Goal: Task Accomplishment & Management: Complete application form

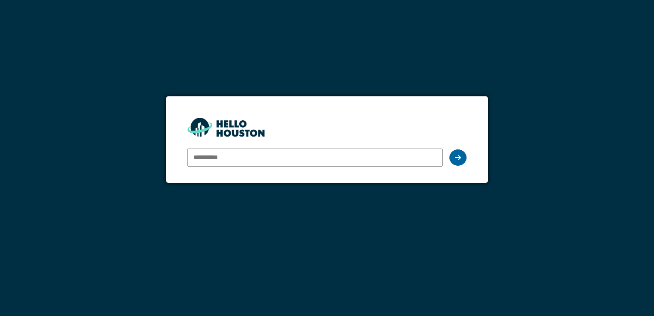
type input "**********"
click at [456, 159] on icon at bounding box center [458, 157] width 6 height 7
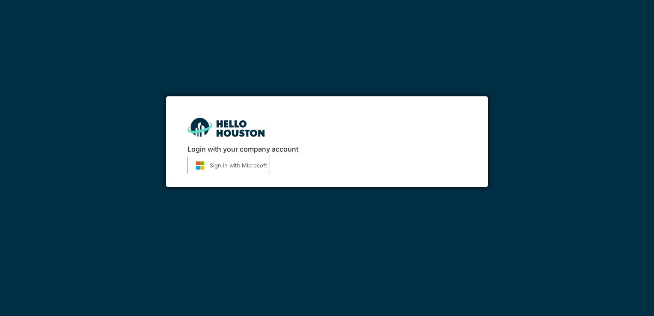
click at [216, 164] on button "Sign in with Microsoft" at bounding box center [229, 166] width 83 height 18
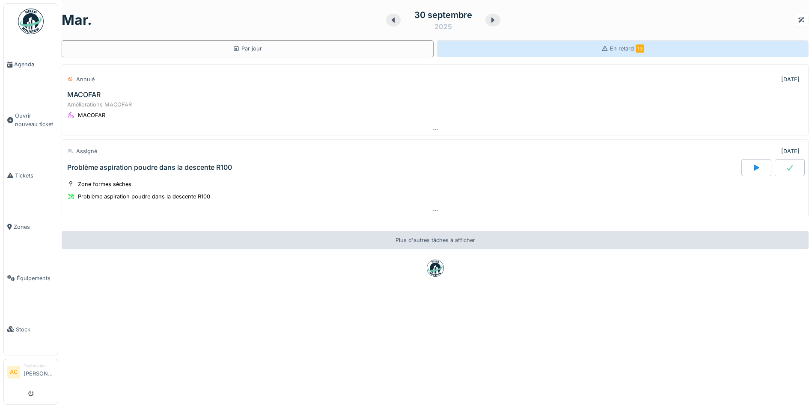
click at [559, 45] on div "En retard 13" at bounding box center [623, 48] width 372 height 17
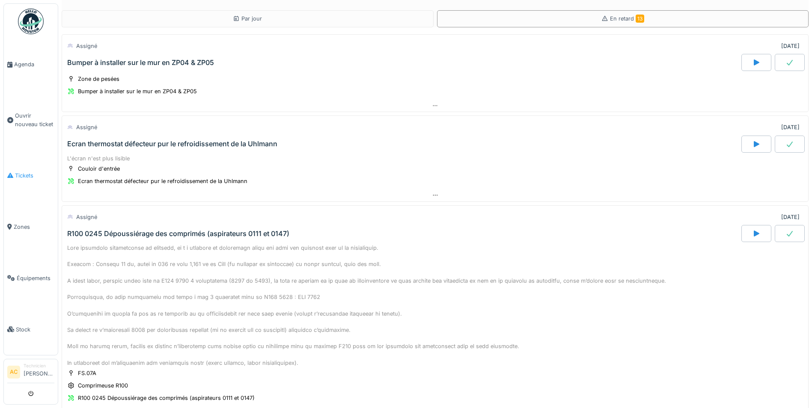
click at [24, 172] on span "Tickets" at bounding box center [34, 176] width 39 height 8
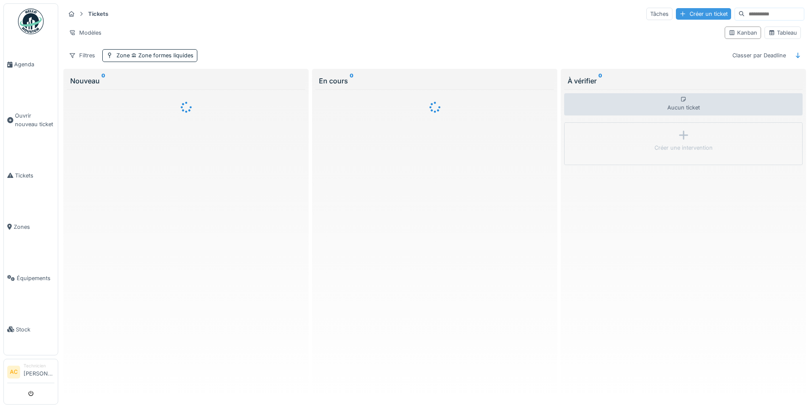
click at [691, 16] on div "Créer un ticket" at bounding box center [703, 14] width 55 height 12
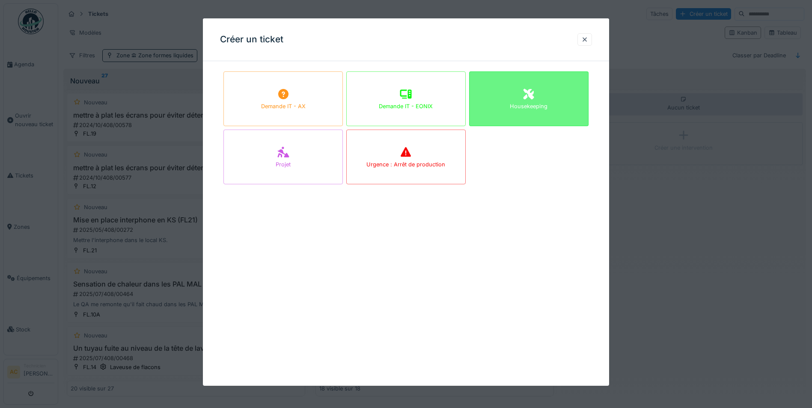
click at [523, 99] on div "Housekeeping" at bounding box center [528, 99] width 119 height 55
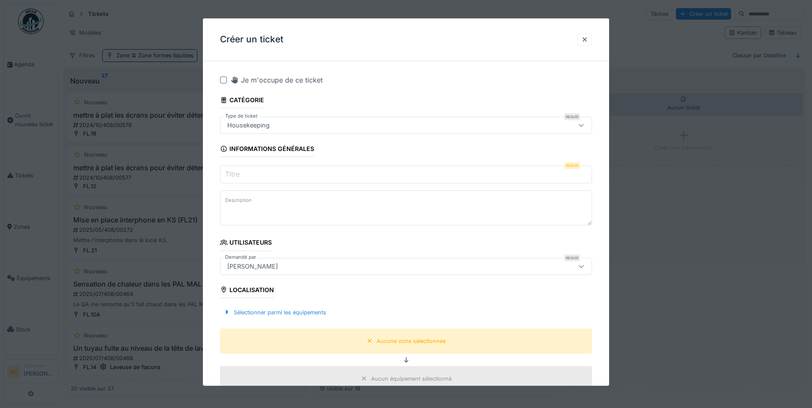
click at [250, 173] on input "Titre" at bounding box center [406, 175] width 372 height 18
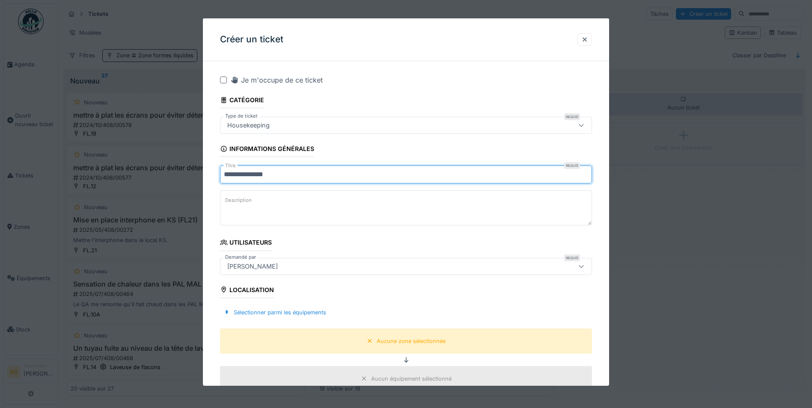
click at [223, 174] on input "**********" at bounding box center [406, 175] width 372 height 18
type input "**********"
click at [277, 203] on textarea "Description" at bounding box center [406, 208] width 372 height 35
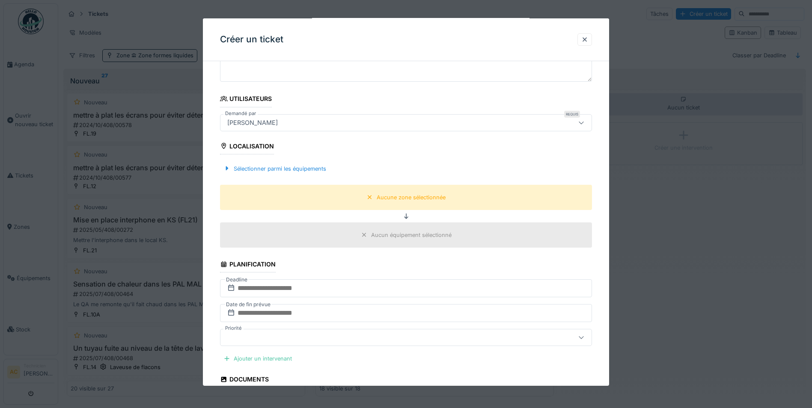
scroll to position [171, 0]
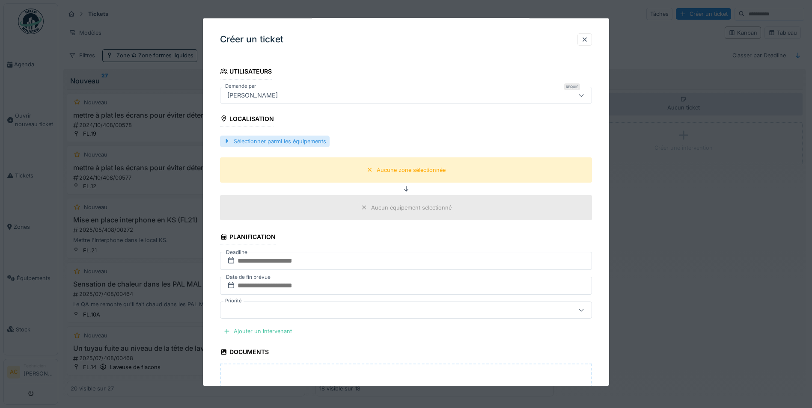
click at [239, 142] on div "Sélectionner parmi les équipements" at bounding box center [275, 142] width 110 height 12
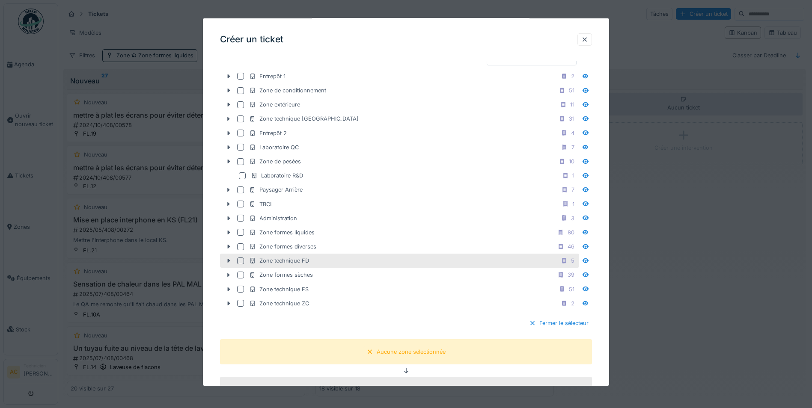
scroll to position [257, 0]
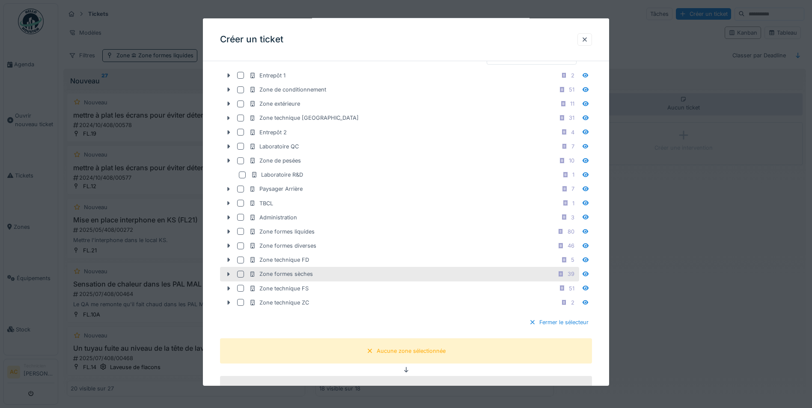
click at [241, 274] on div at bounding box center [240, 274] width 7 height 7
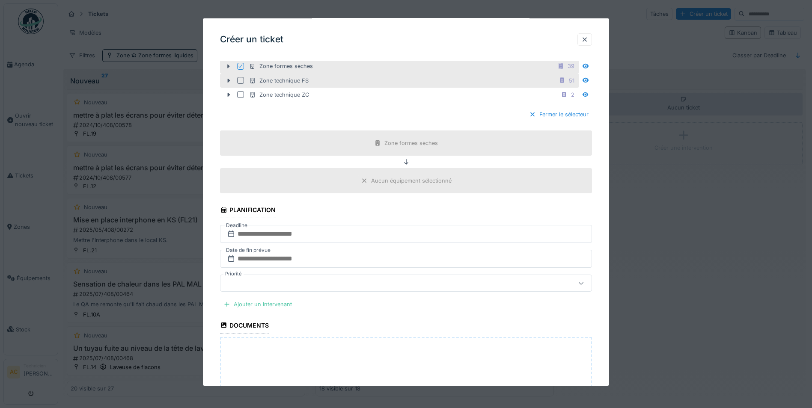
scroll to position [471, 0]
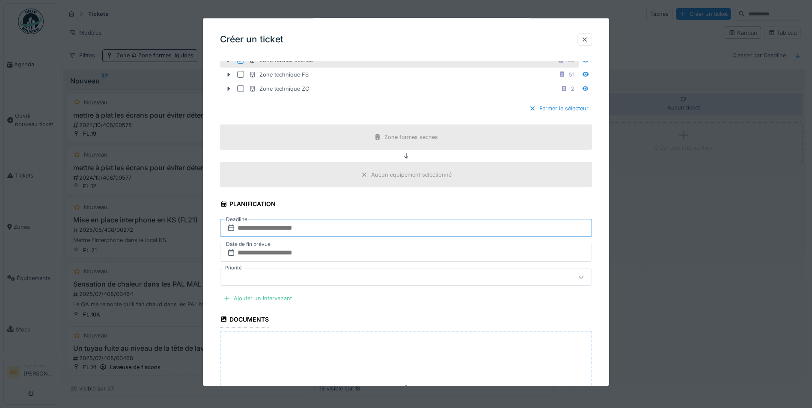
click at [394, 235] on input "text" at bounding box center [406, 228] width 372 height 18
click at [380, 343] on div "30" at bounding box center [380, 340] width 12 height 12
click at [269, 251] on input "text" at bounding box center [406, 253] width 372 height 18
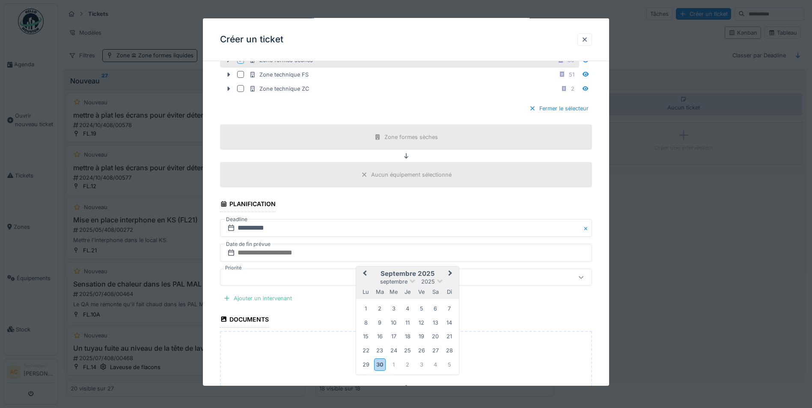
click at [452, 276] on button "Next Month" at bounding box center [451, 275] width 14 height 14
click at [408, 364] on div "30" at bounding box center [408, 366] width 12 height 12
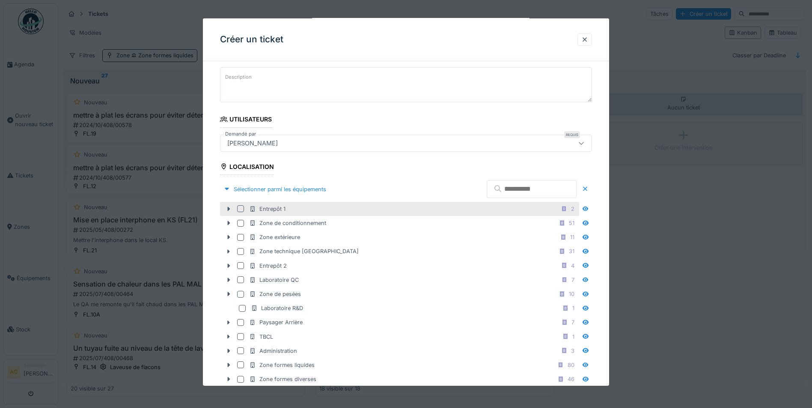
scroll to position [0, 0]
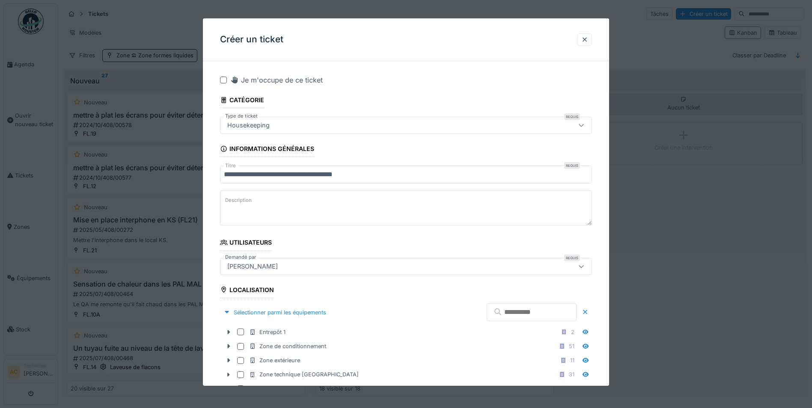
click at [224, 81] on div at bounding box center [223, 80] width 7 height 7
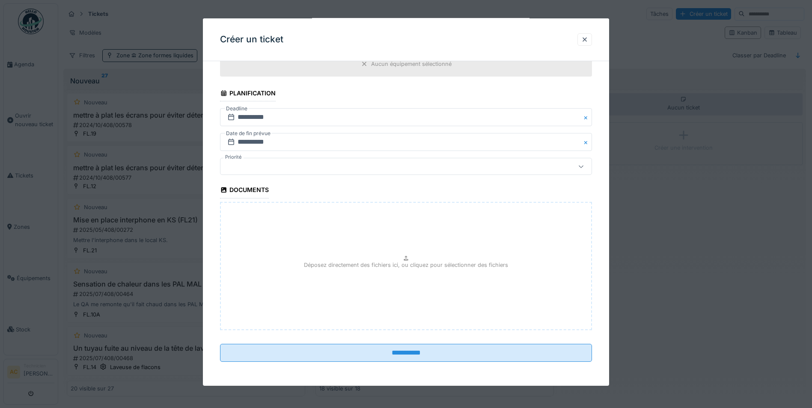
scroll to position [5, 0]
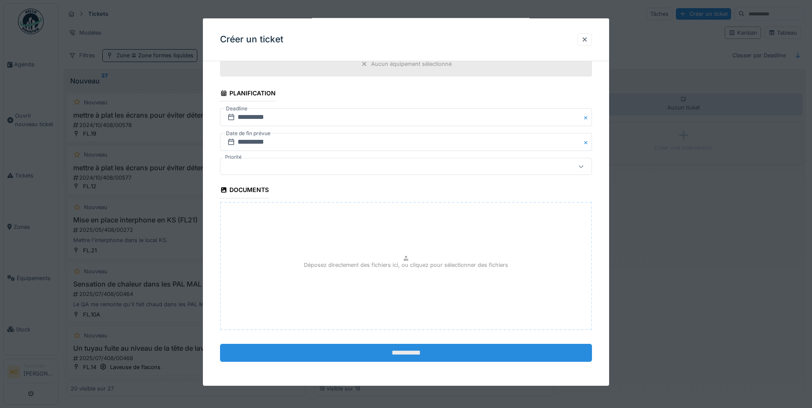
click at [389, 359] on input "**********" at bounding box center [406, 353] width 372 height 18
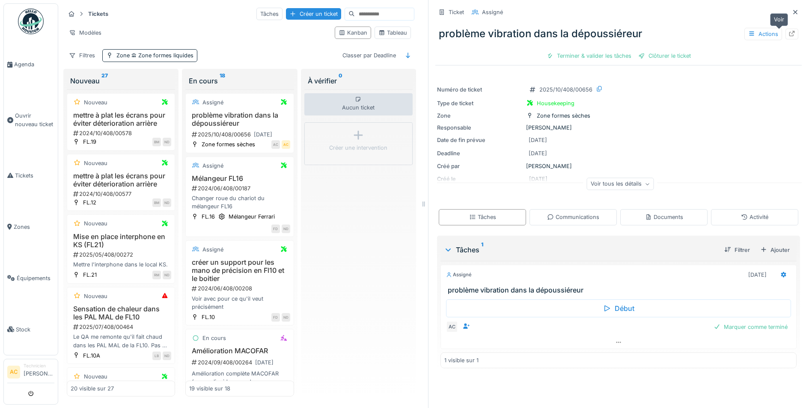
click at [789, 32] on div at bounding box center [792, 34] width 7 height 8
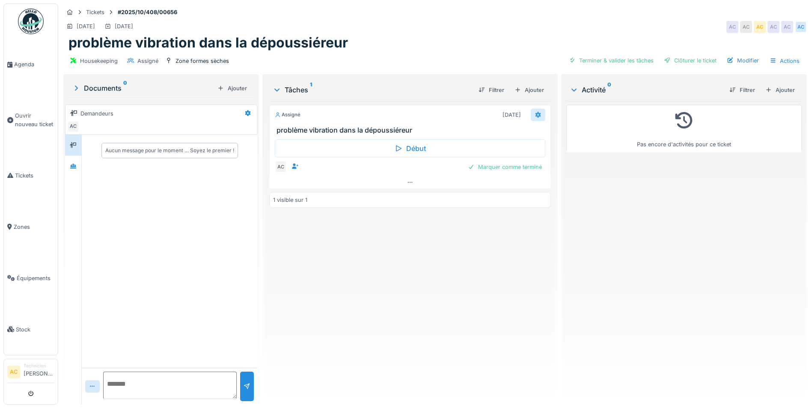
click at [531, 117] on div at bounding box center [538, 115] width 15 height 12
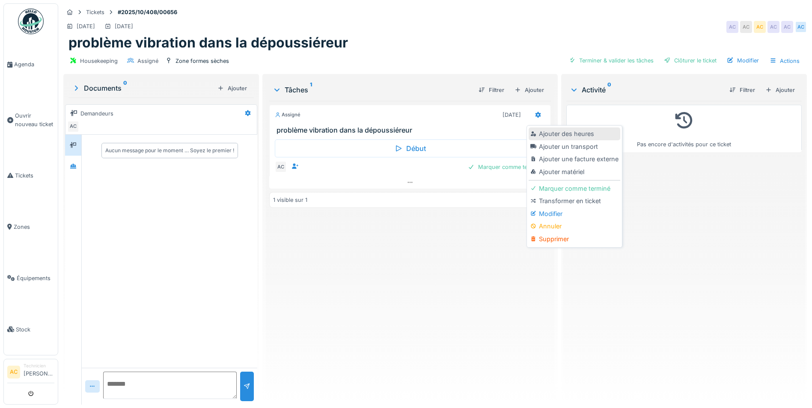
click at [544, 132] on div "Ajouter des heures" at bounding box center [574, 134] width 91 height 13
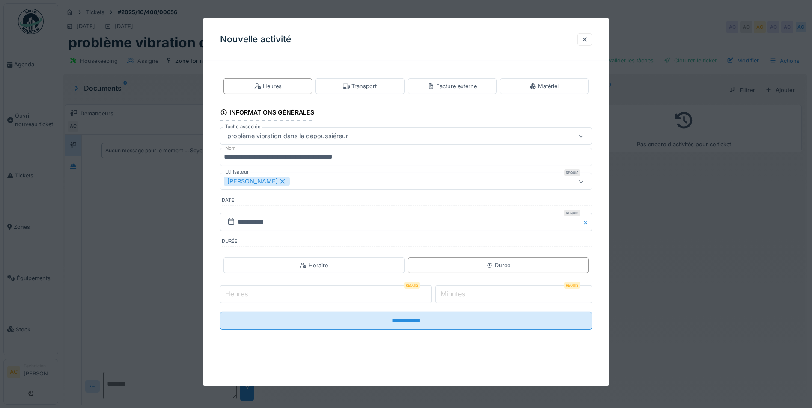
click at [283, 300] on input "Heures" at bounding box center [326, 295] width 212 height 18
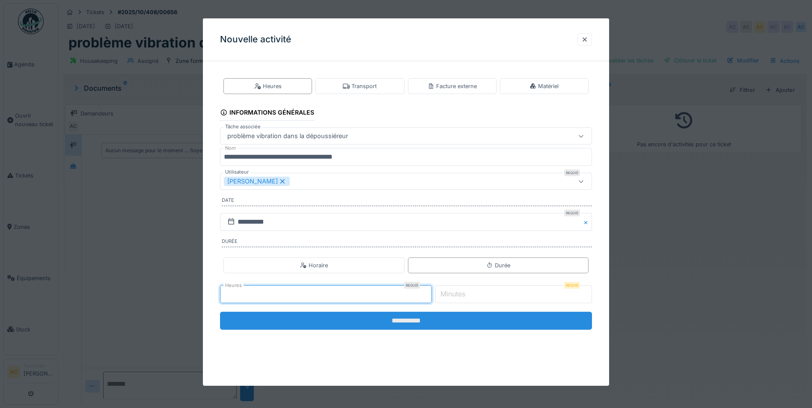
type input "*"
click at [387, 323] on input "**********" at bounding box center [406, 321] width 372 height 18
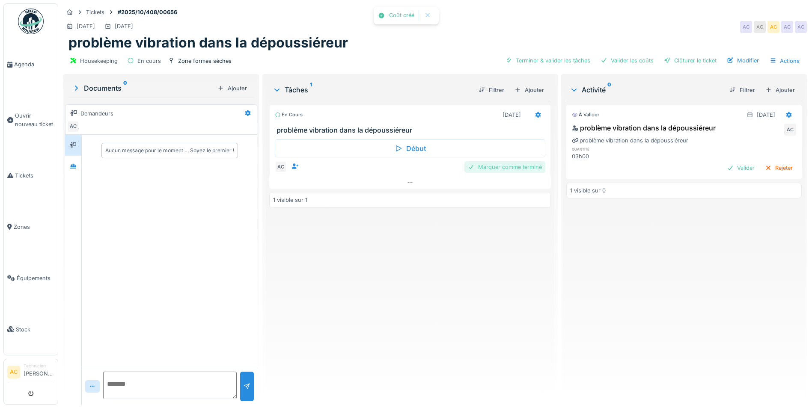
click at [519, 169] on div "Marquer comme terminé" at bounding box center [505, 167] width 81 height 12
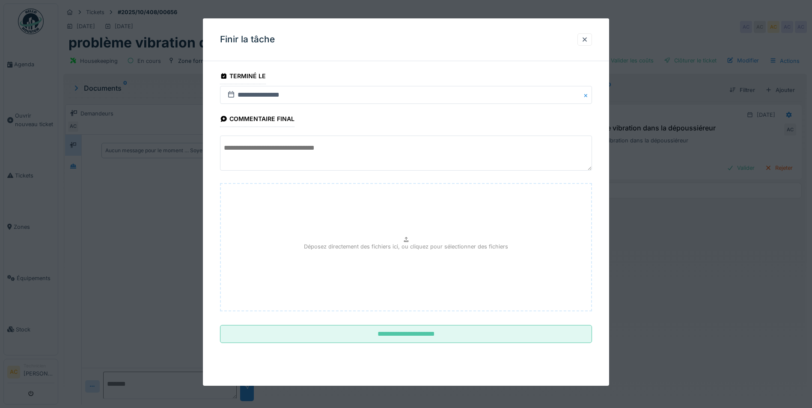
click at [328, 150] on textarea at bounding box center [406, 153] width 372 height 35
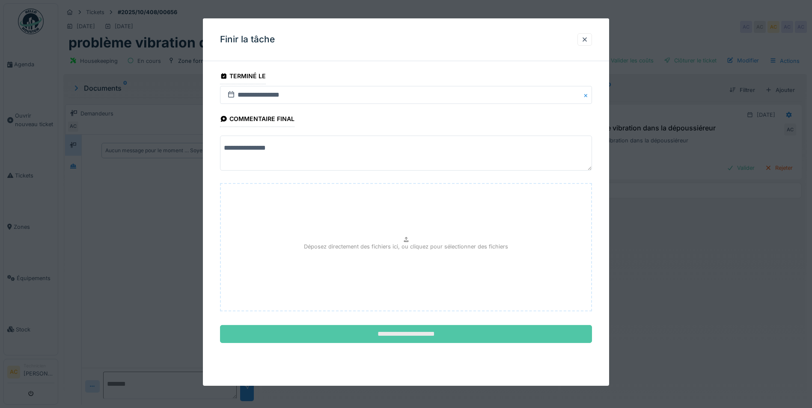
type textarea "**********"
click at [444, 333] on input "**********" at bounding box center [406, 334] width 372 height 18
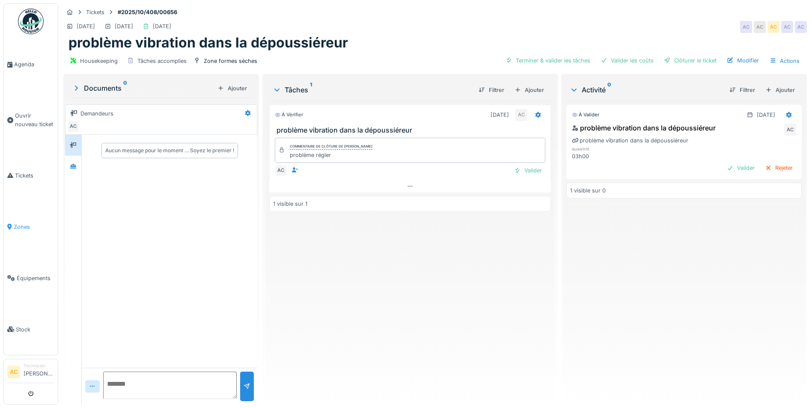
click at [23, 223] on span "Zones" at bounding box center [34, 227] width 41 height 8
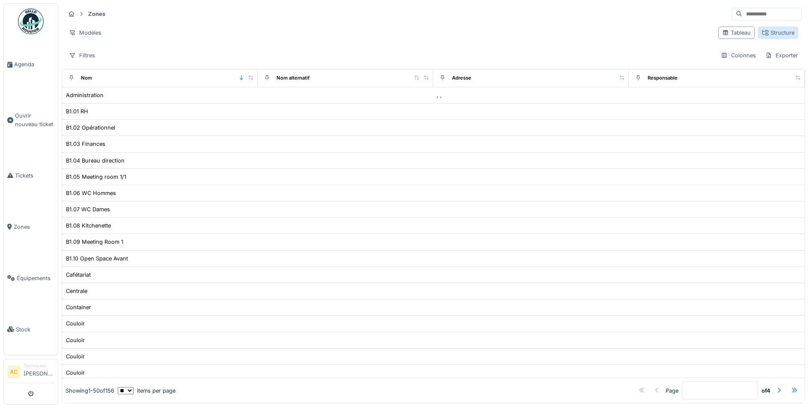
click at [762, 36] on div "Structure" at bounding box center [778, 33] width 33 height 8
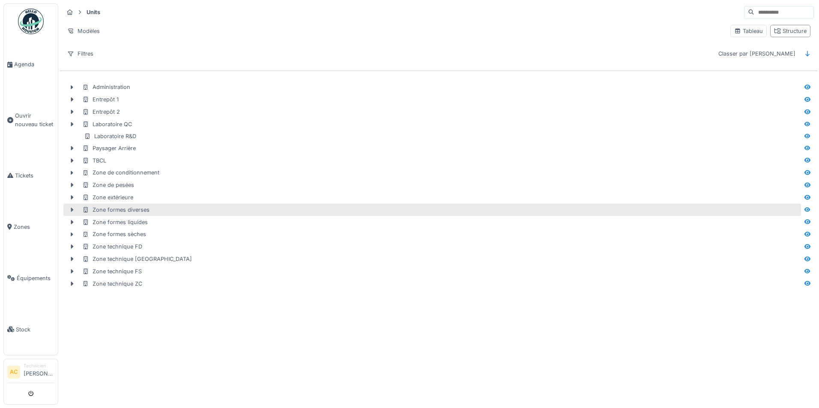
click at [72, 208] on icon at bounding box center [72, 210] width 7 height 6
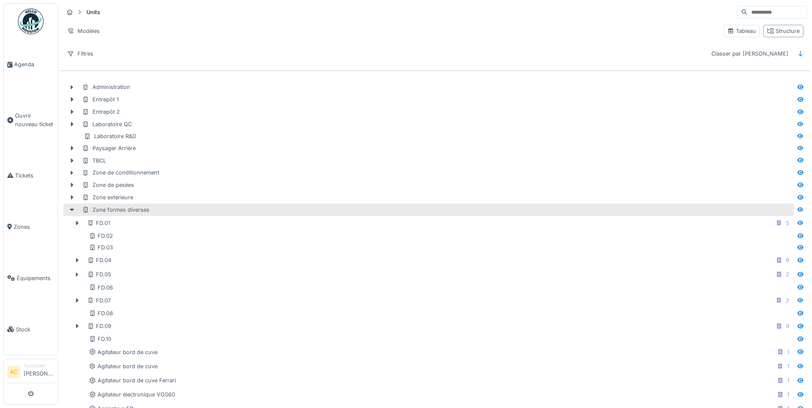
click at [164, 212] on div "Zone formes diverses" at bounding box center [437, 210] width 710 height 8
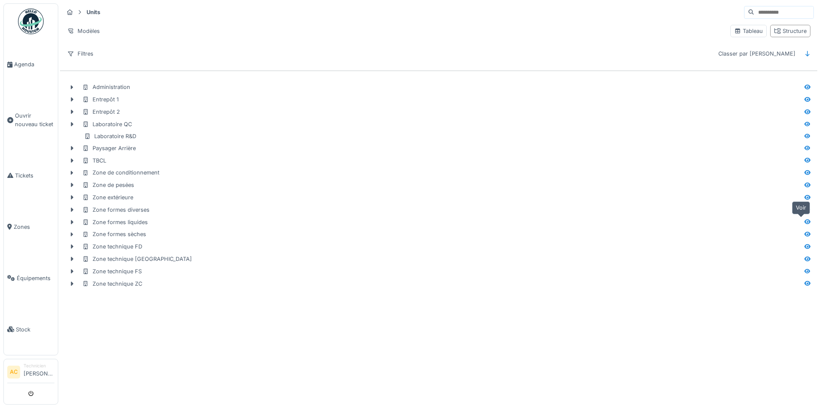
click at [804, 221] on icon at bounding box center [807, 222] width 6 height 5
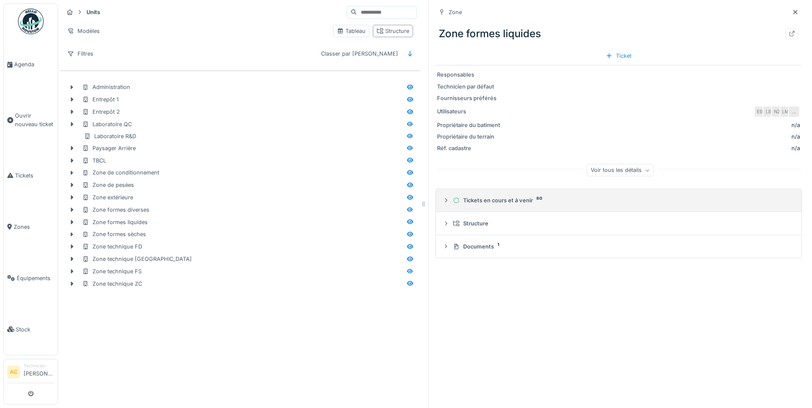
click at [445, 202] on icon at bounding box center [446, 201] width 2 height 4
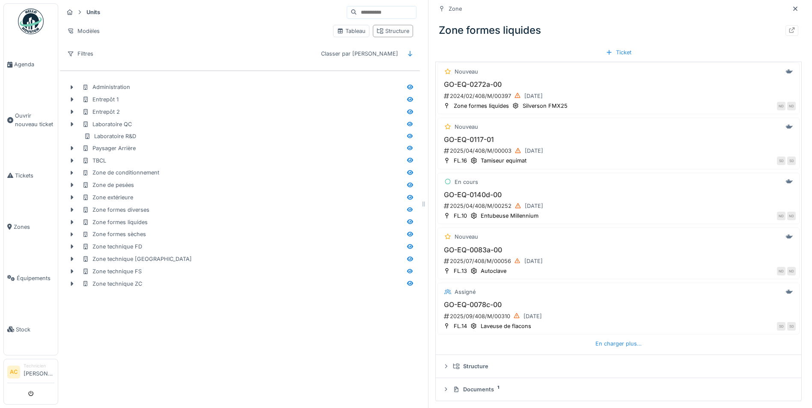
scroll to position [6, 0]
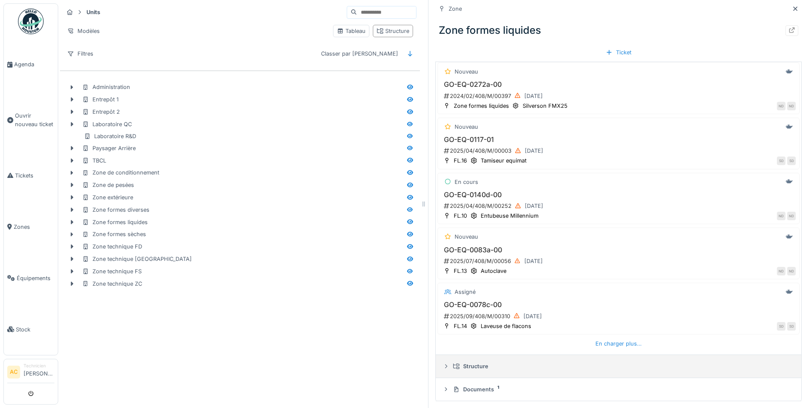
click at [443, 364] on icon at bounding box center [446, 367] width 7 height 6
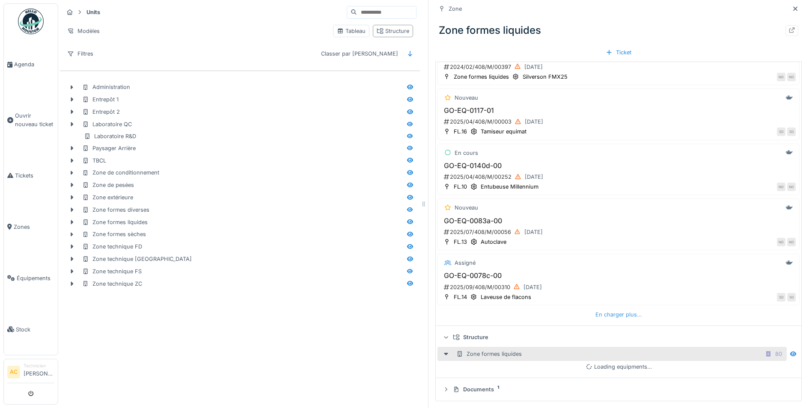
click at [612, 309] on div "En charger plus…" at bounding box center [618, 315] width 53 height 12
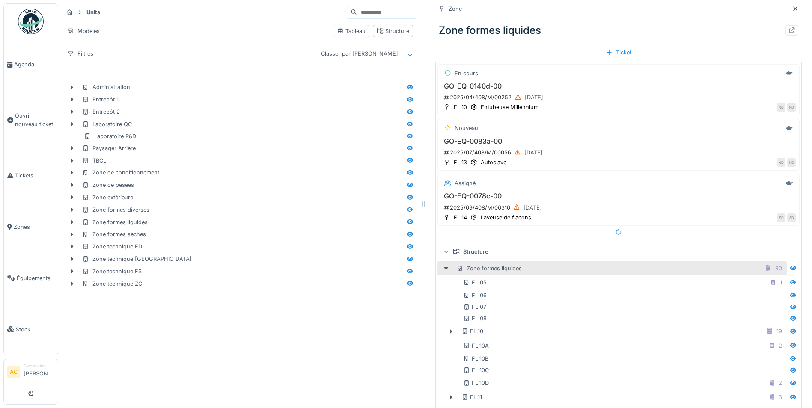
scroll to position [264, 0]
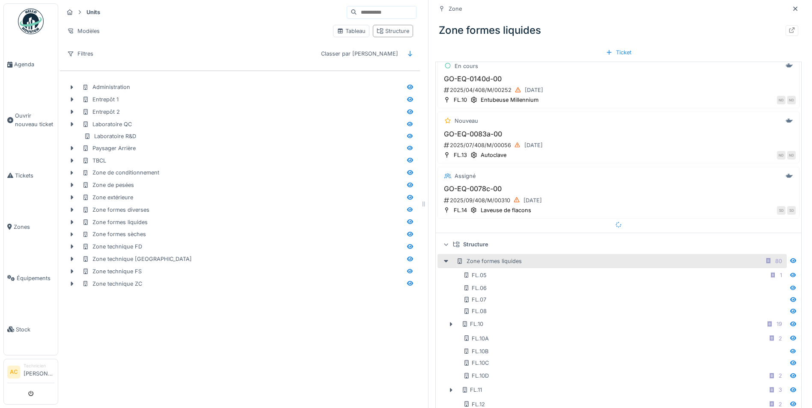
click at [444, 244] on icon at bounding box center [446, 245] width 4 height 2
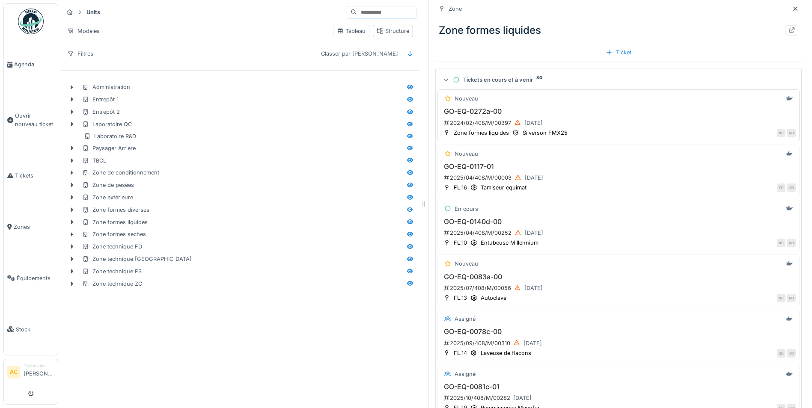
scroll to position [0, 0]
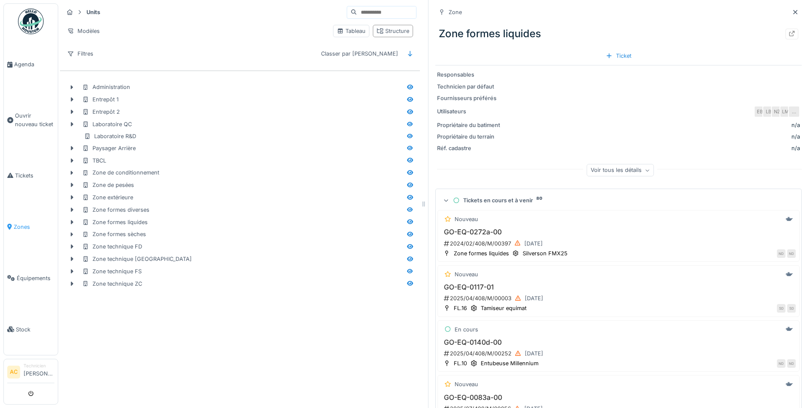
click at [14, 223] on span "Zones" at bounding box center [34, 227] width 41 height 8
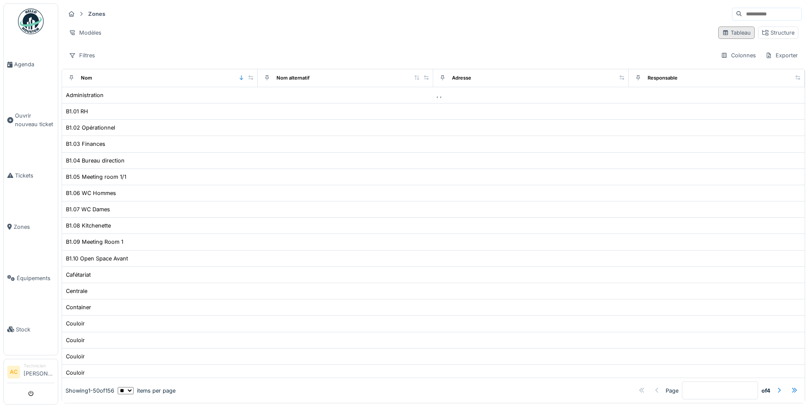
click at [724, 32] on div "Tableau" at bounding box center [736, 33] width 29 height 8
click at [722, 54] on div "Colonnes" at bounding box center [738, 55] width 43 height 12
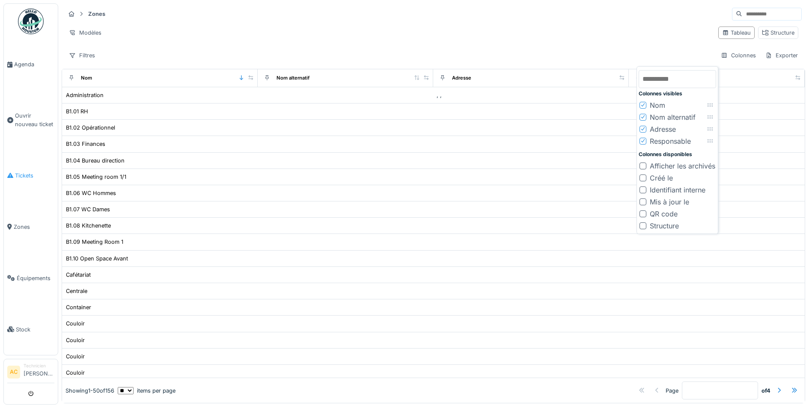
click at [21, 172] on span "Tickets" at bounding box center [34, 176] width 39 height 8
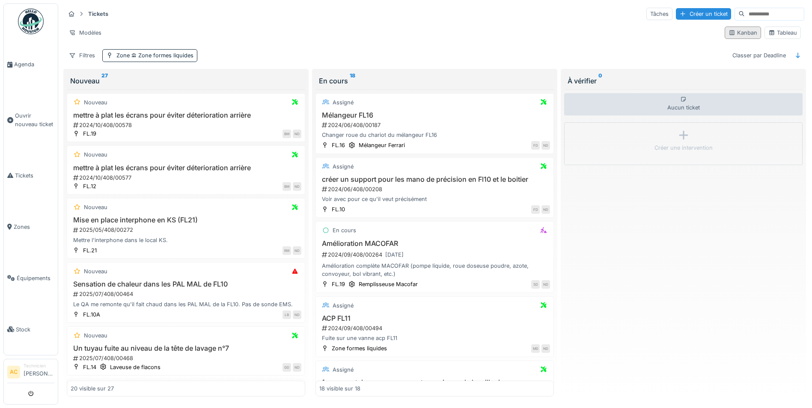
click at [739, 34] on div "Kanban" at bounding box center [743, 33] width 29 height 8
click at [774, 33] on div "Tableau" at bounding box center [783, 33] width 29 height 8
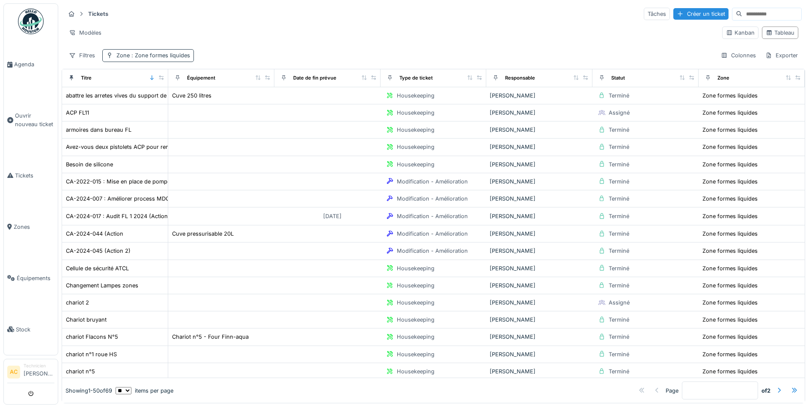
click at [146, 54] on span ": Zone formes liquides" at bounding box center [160, 55] width 60 height 6
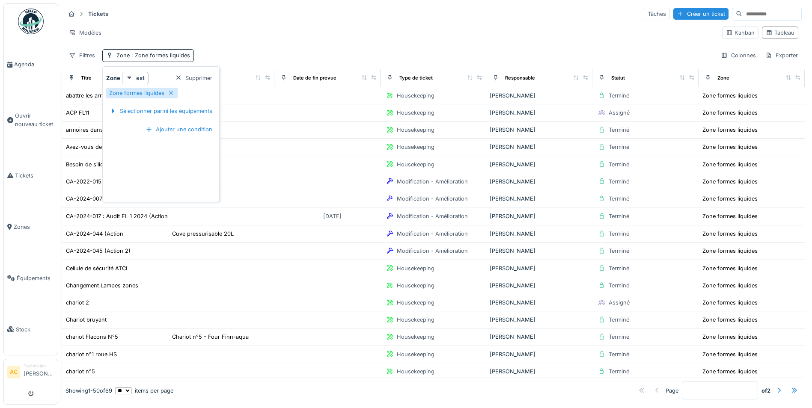
click at [291, 34] on div "Modèles" at bounding box center [390, 33] width 650 height 12
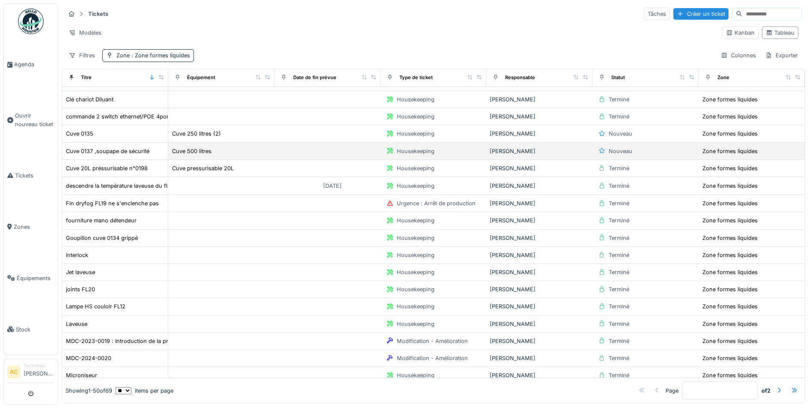
scroll to position [428, 0]
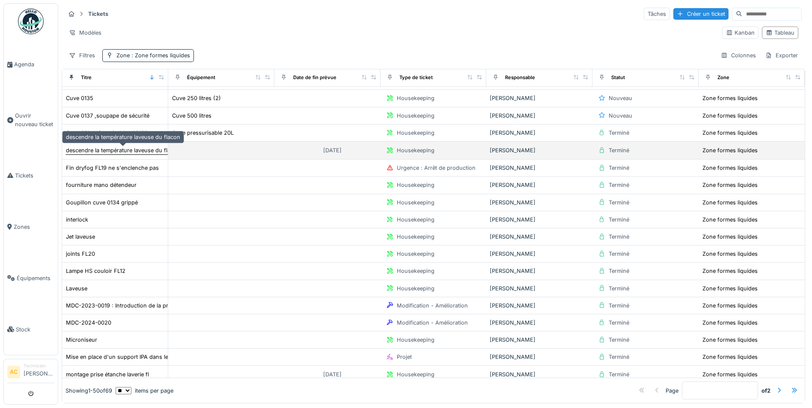
click at [146, 153] on div "descendre la température laveuse du flacon" at bounding box center [123, 150] width 114 height 8
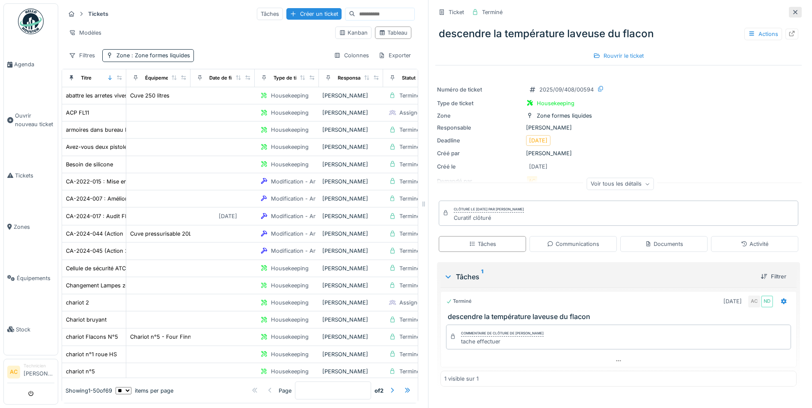
click at [792, 9] on icon at bounding box center [795, 12] width 7 height 6
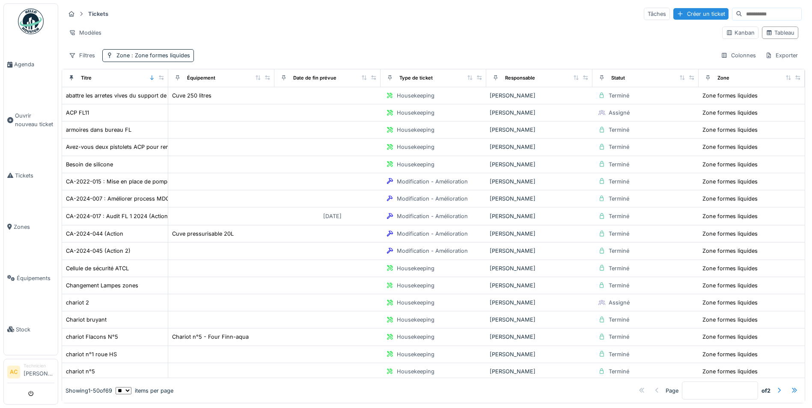
scroll to position [5, 0]
click at [731, 51] on div "Colonnes" at bounding box center [738, 55] width 43 height 12
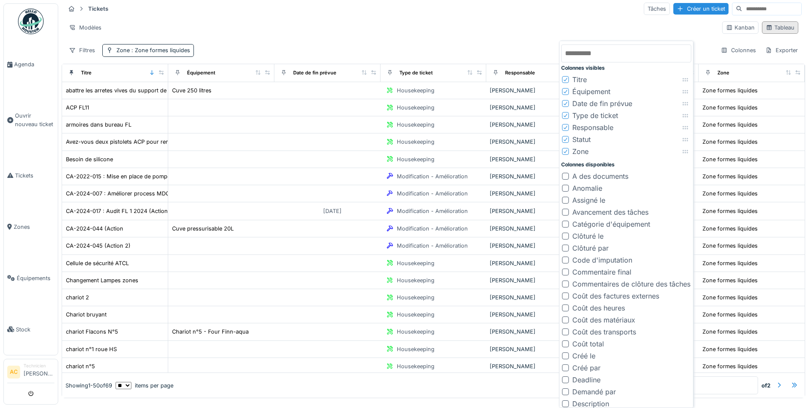
click at [773, 26] on div "Tableau" at bounding box center [780, 28] width 29 height 8
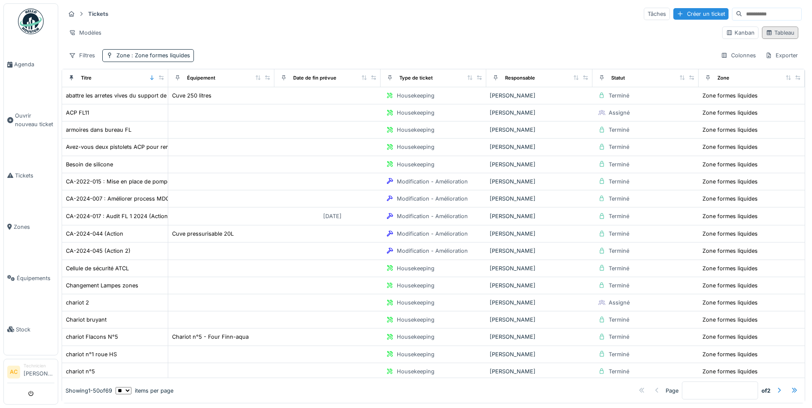
click at [772, 29] on div "Tableau" at bounding box center [780, 33] width 29 height 8
click at [764, 32] on div "Tableau" at bounding box center [780, 33] width 36 height 12
click at [724, 50] on div "Colonnes" at bounding box center [738, 55] width 43 height 12
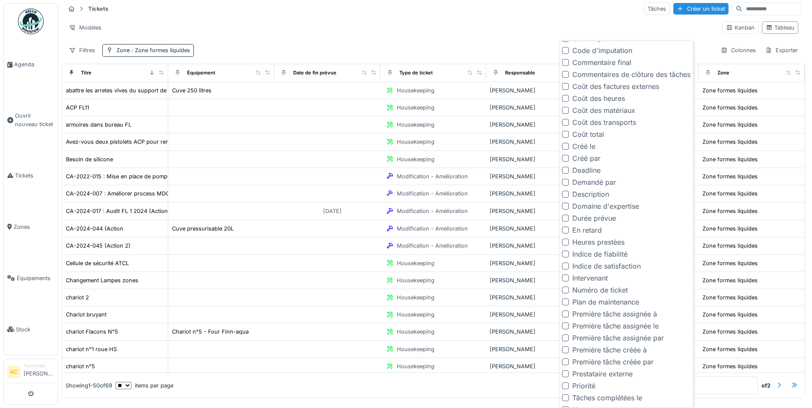
scroll to position [214, 0]
click at [250, 12] on div "Tickets Tâches Créer un ticket" at bounding box center [433, 9] width 737 height 14
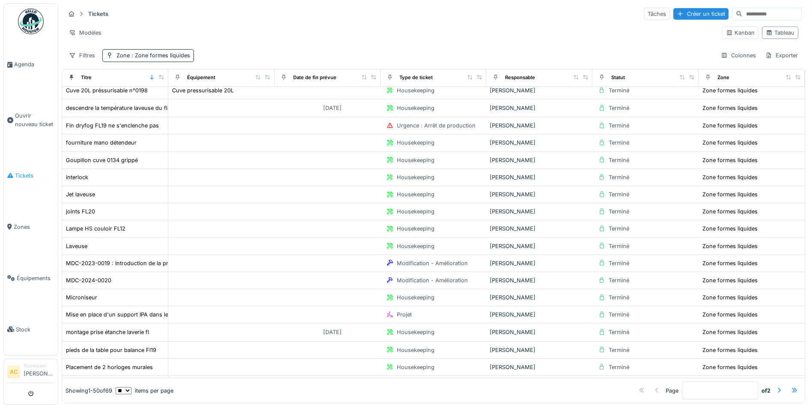
scroll to position [557, 0]
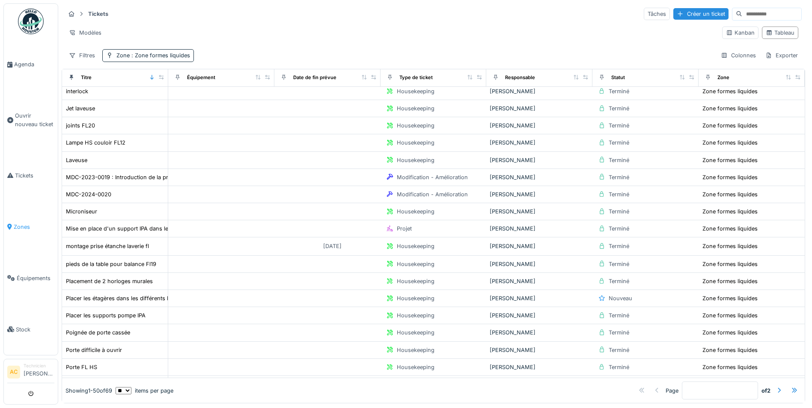
click at [24, 224] on span "Zones" at bounding box center [34, 227] width 41 height 8
